Goal: Find specific page/section

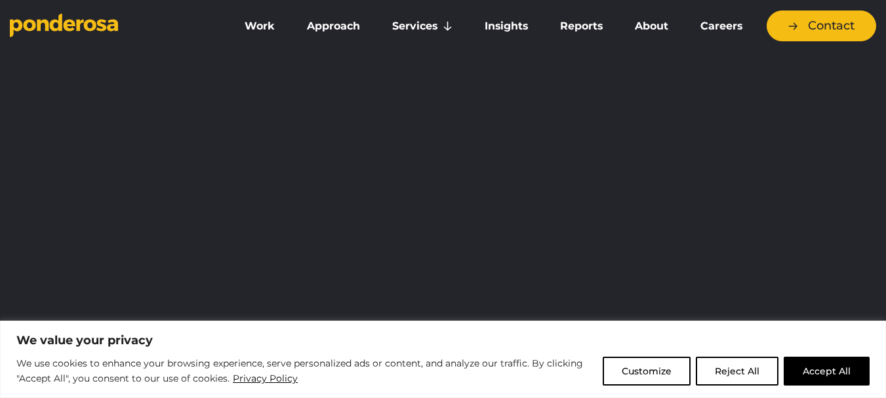
click at [832, 373] on button "Accept All" at bounding box center [827, 371] width 86 height 29
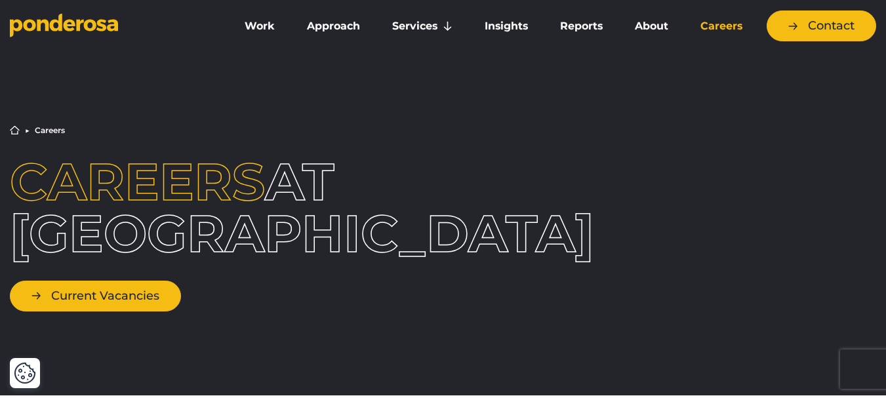
click at [120, 291] on link "Current Vacancies" at bounding box center [95, 296] width 171 height 31
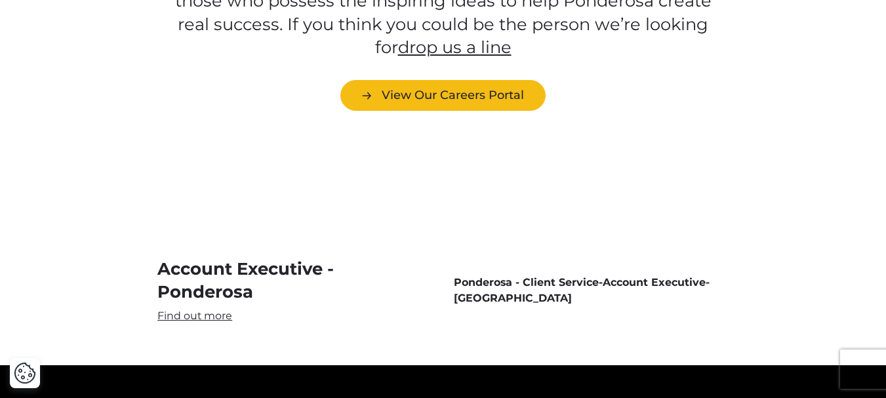
scroll to position [3618, 0]
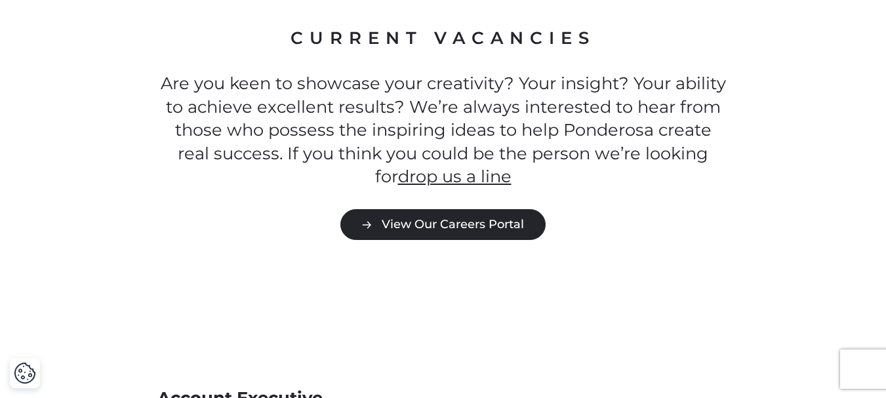
click at [423, 209] on link "View Our Careers Portal" at bounding box center [442, 224] width 205 height 31
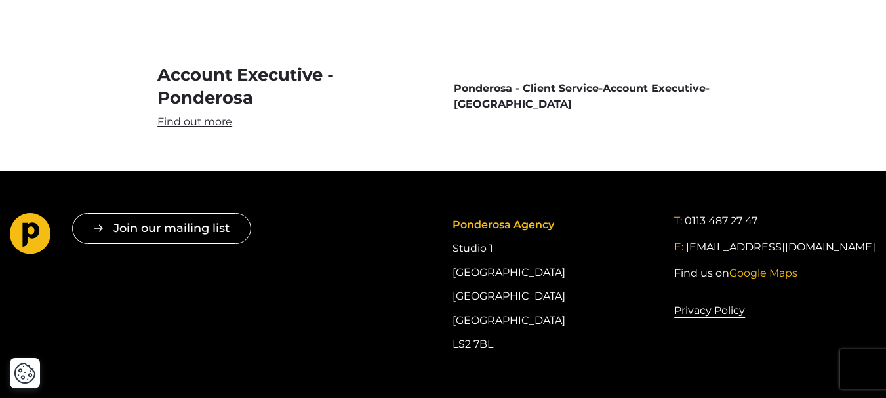
scroll to position [3946, 0]
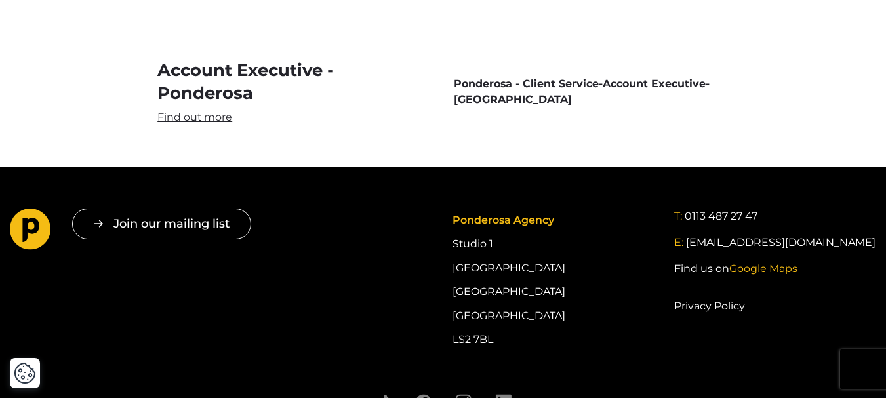
click at [205, 70] on link "Account Executive - Ponderosa" at bounding box center [294, 91] width 275 height 65
